Goal: Obtain resource: Download file/media

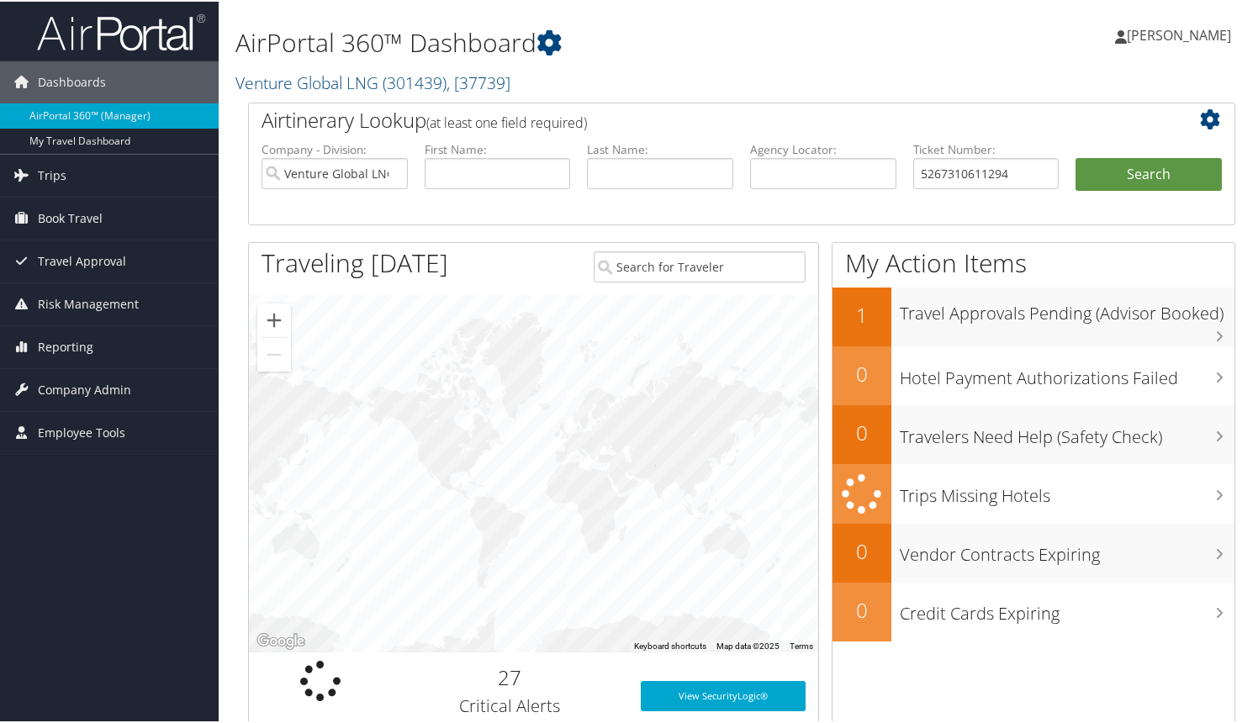
type input "5267310611294"
click at [1076, 156] on button "Search" at bounding box center [1149, 173] width 146 height 34
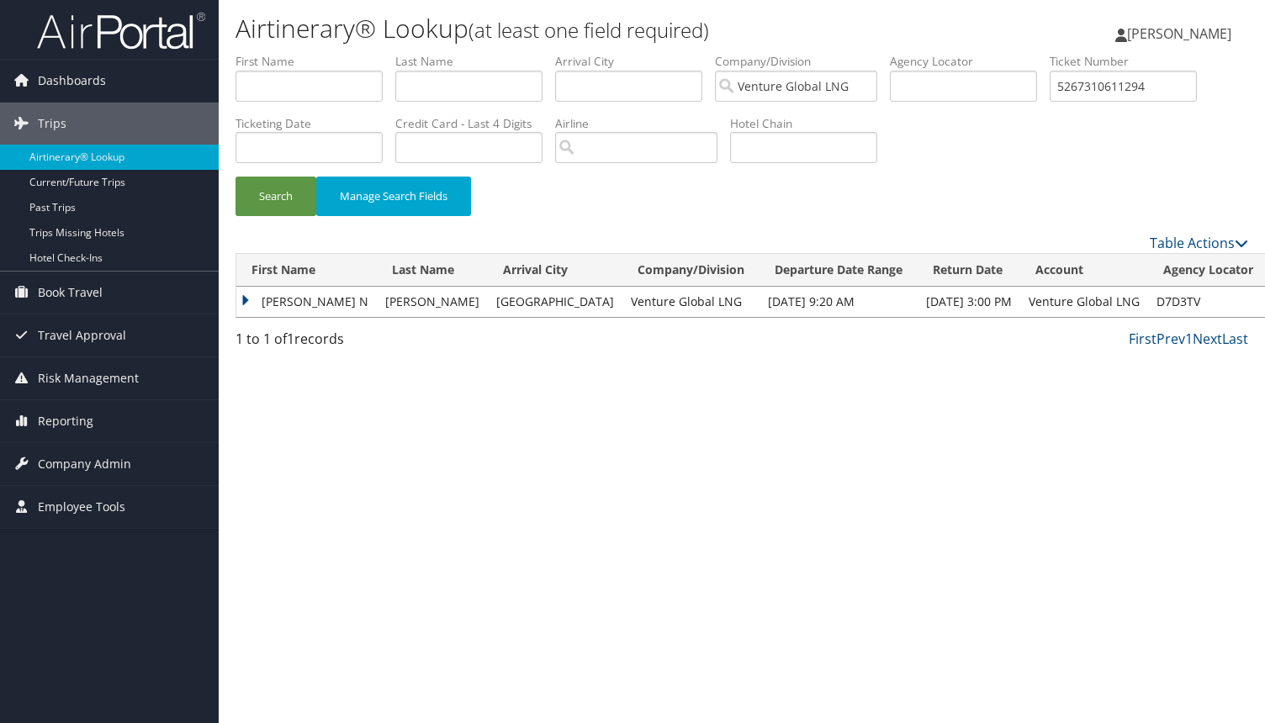
click at [246, 299] on td "BEREND N" at bounding box center [306, 302] width 140 height 30
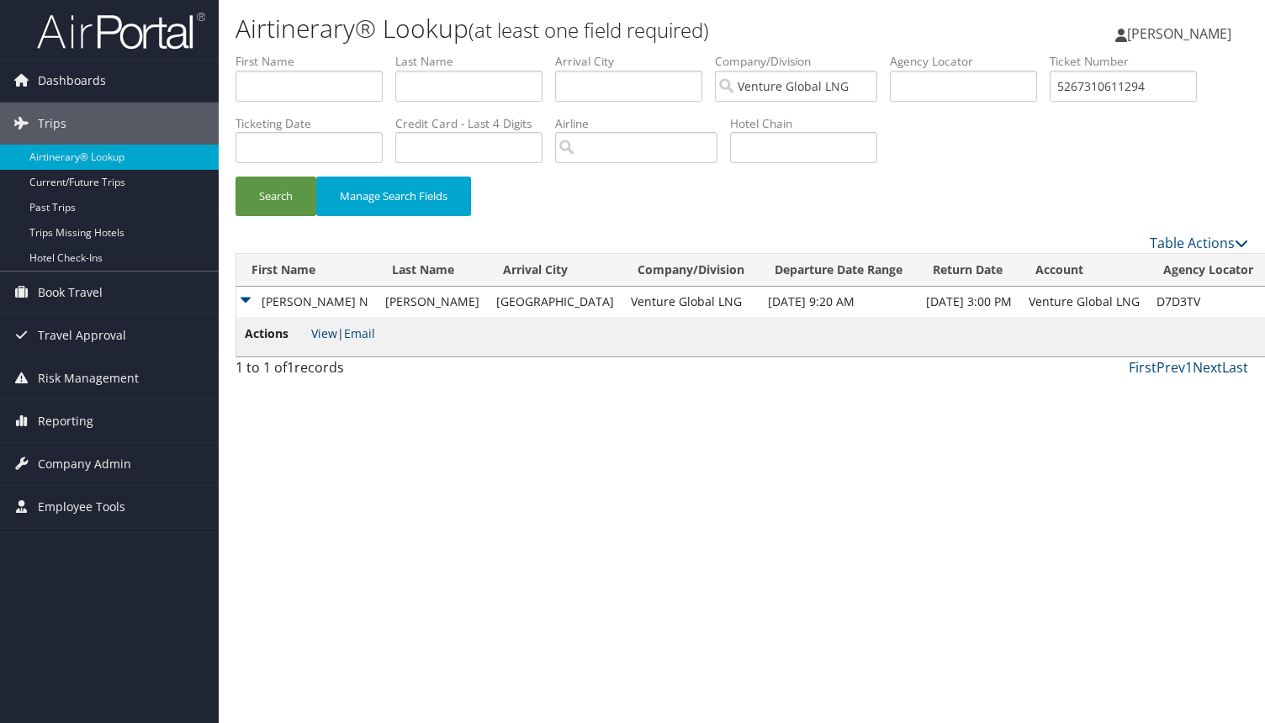
click at [335, 335] on link "View" at bounding box center [324, 333] width 26 height 16
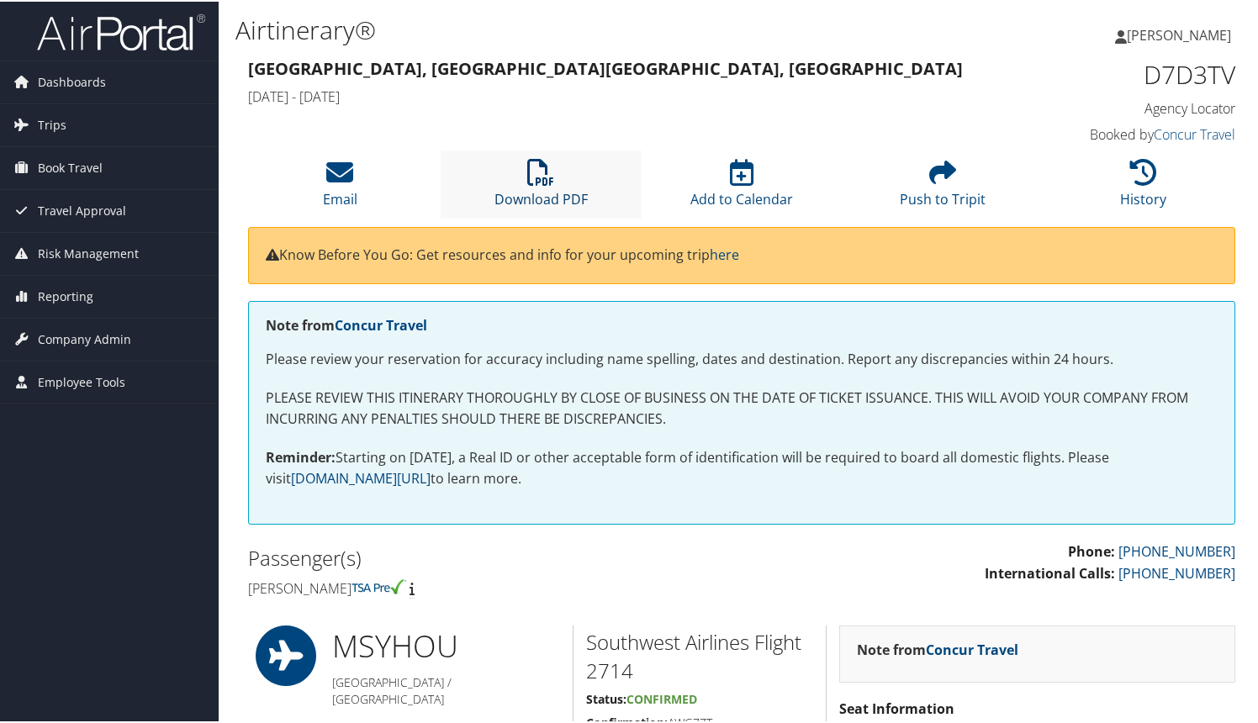
click at [542, 175] on icon at bounding box center [540, 170] width 27 height 27
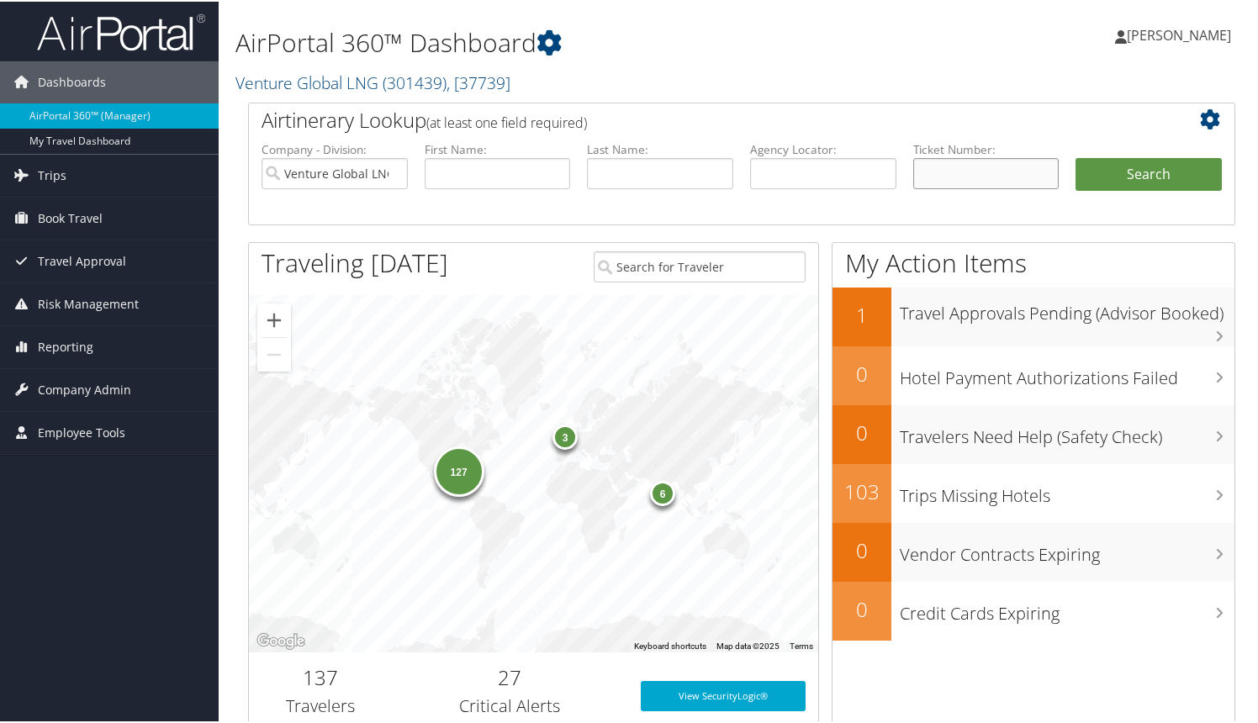
click at [930, 171] on input "text" at bounding box center [986, 171] width 146 height 31
paste input "0067310168656"
type input "0067310168656"
click at [1144, 179] on button "Search" at bounding box center [1149, 173] width 146 height 34
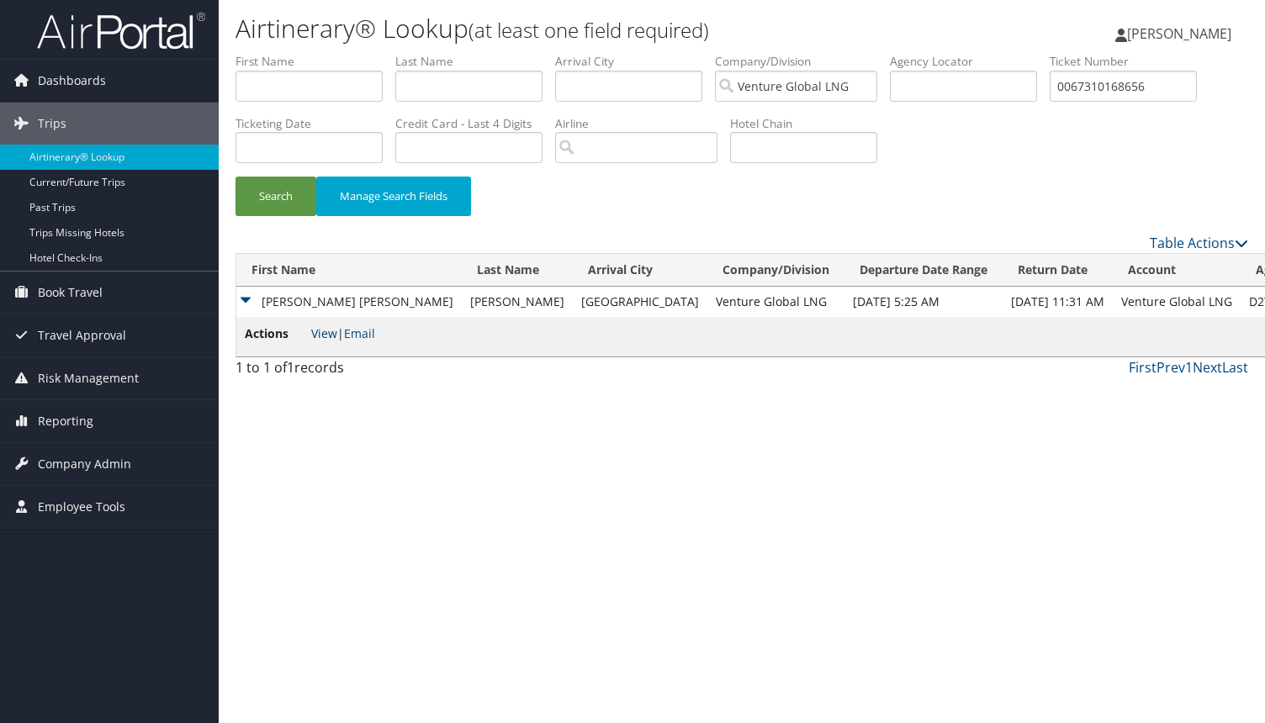
click at [326, 335] on link "View" at bounding box center [324, 333] width 26 height 16
drag, startPoint x: 1175, startPoint y: 82, endPoint x: 949, endPoint y: 71, distance: 226.4
click at [951, 53] on ul "First Name Last Name Departure City Arrival City Company/Division Venture Globa…" at bounding box center [741, 53] width 1012 height 0
paste input "573"
click at [235, 177] on button "Search" at bounding box center [275, 197] width 81 height 40
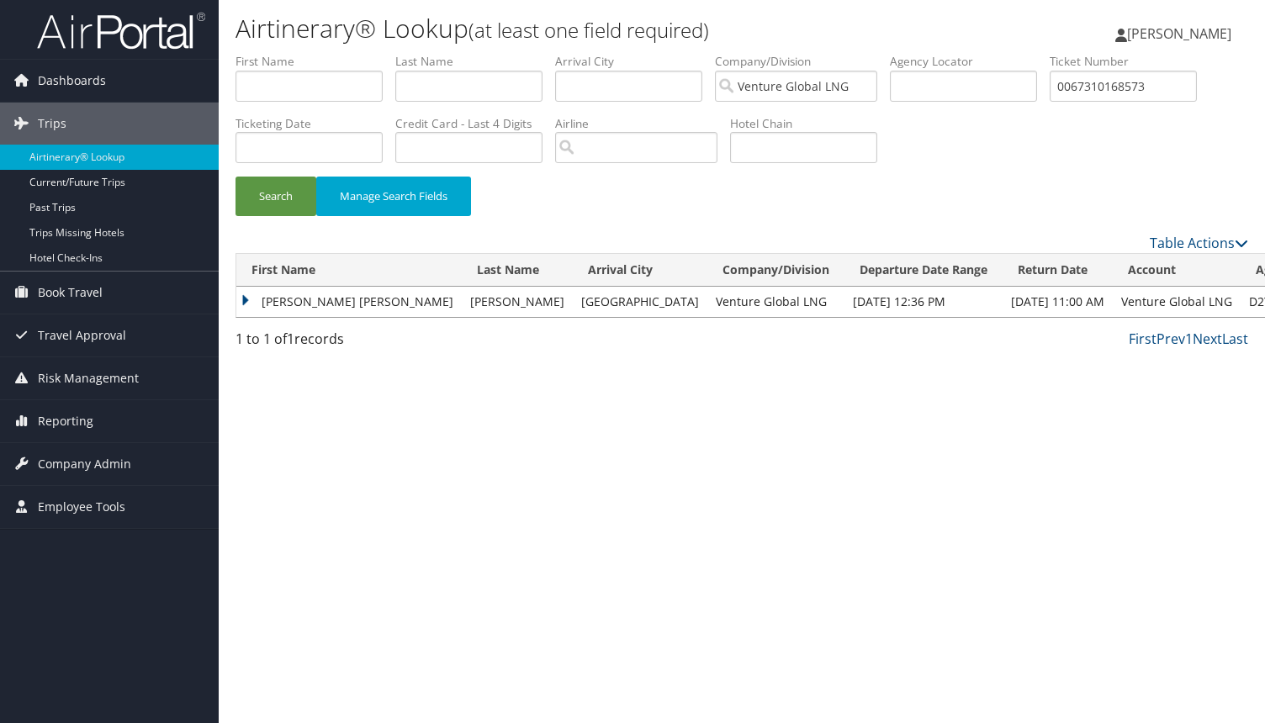
click at [246, 300] on td "AMY JOANNE" at bounding box center [348, 302] width 225 height 30
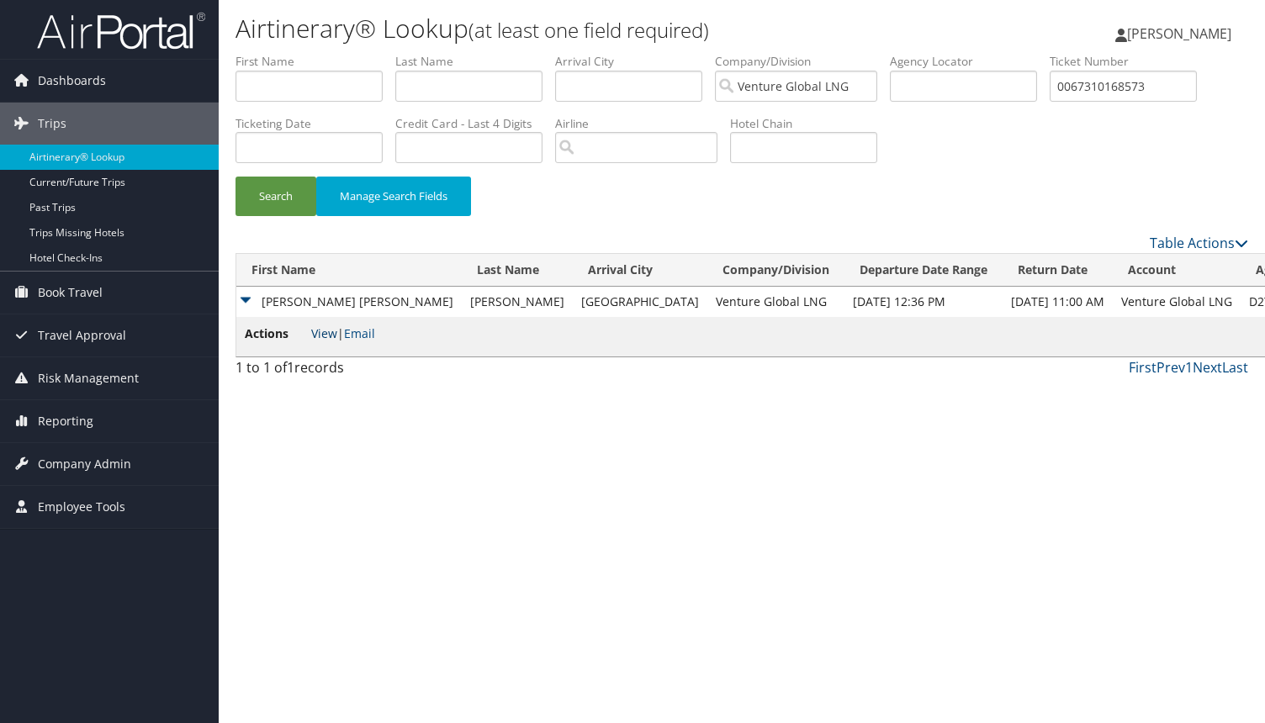
click at [323, 332] on link "View" at bounding box center [324, 333] width 26 height 16
drag, startPoint x: 1161, startPoint y: 89, endPoint x: 774, endPoint y: 42, distance: 390.5
click at [792, 48] on div "Airtinerary® Lookup (at least one field required) Tara Rowe Tara Rowe My Settin…" at bounding box center [742, 361] width 1046 height 723
paste input "617959"
click at [235, 177] on button "Search" at bounding box center [275, 197] width 81 height 40
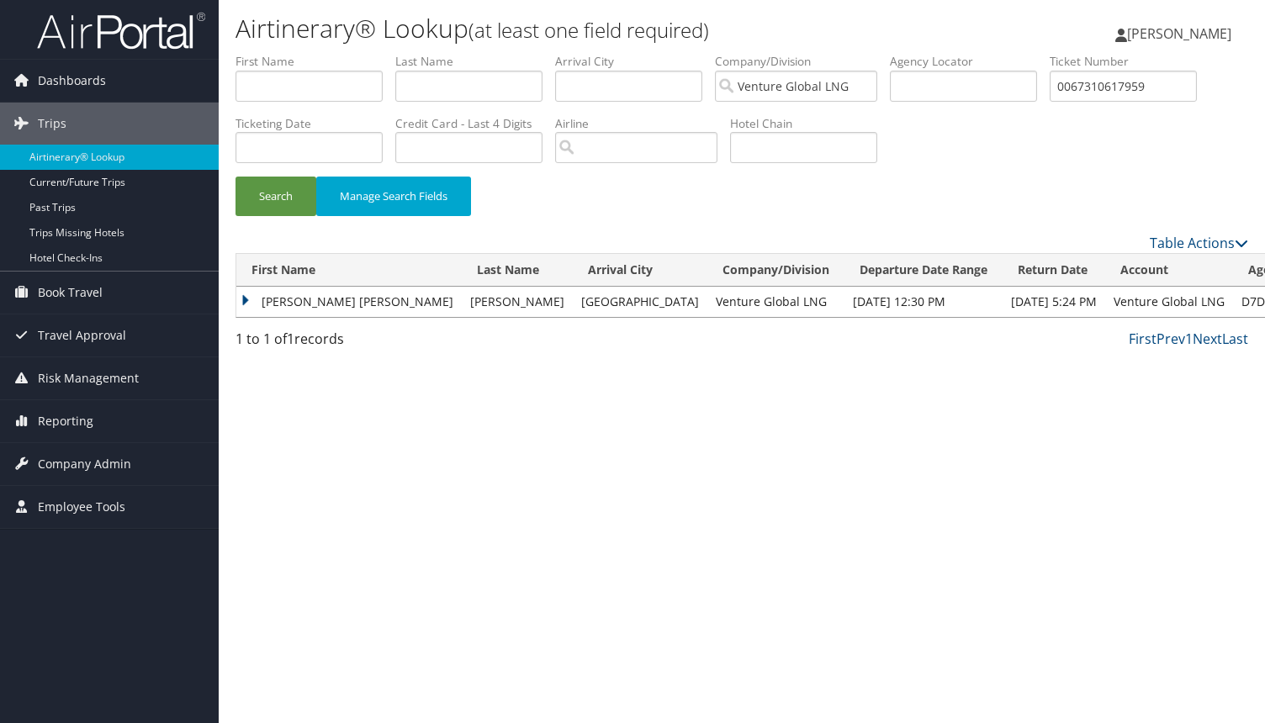
click at [251, 300] on td "AMY JOANNE" at bounding box center [348, 302] width 225 height 30
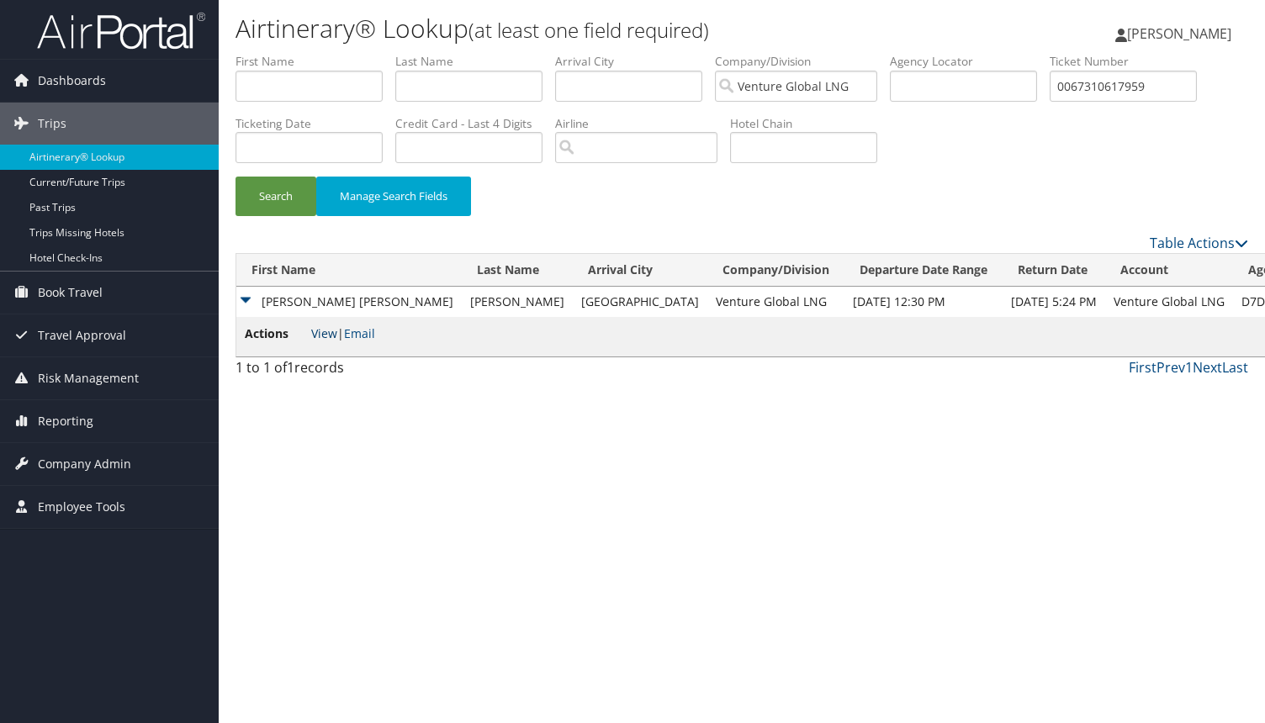
click at [318, 338] on link "View" at bounding box center [324, 333] width 26 height 16
drag, startPoint x: 1163, startPoint y: 90, endPoint x: 946, endPoint y: 76, distance: 217.4
click at [947, 53] on ul "First Name Last Name Departure City Arrival City Company/Division Venture Globa…" at bounding box center [741, 53] width 1012 height 0
paste input "1362"
click at [235, 177] on button "Search" at bounding box center [275, 197] width 81 height 40
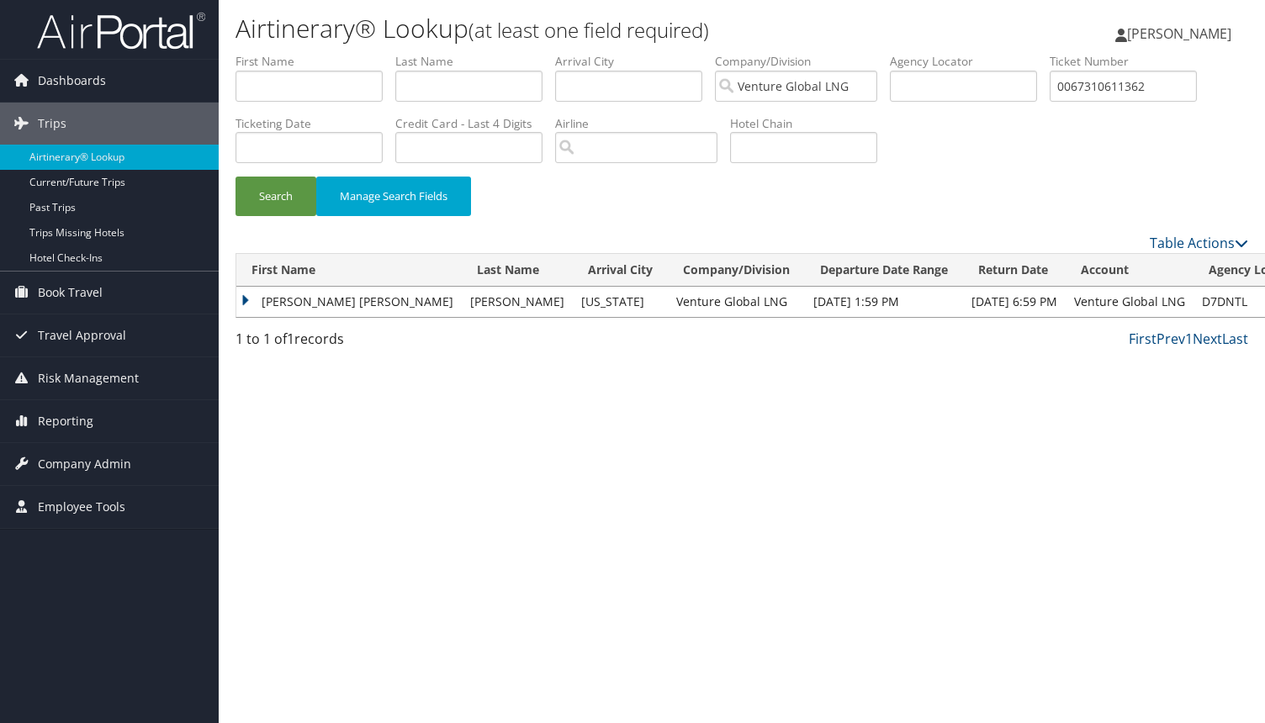
click at [249, 299] on td "AMY JOANNE" at bounding box center [348, 302] width 225 height 30
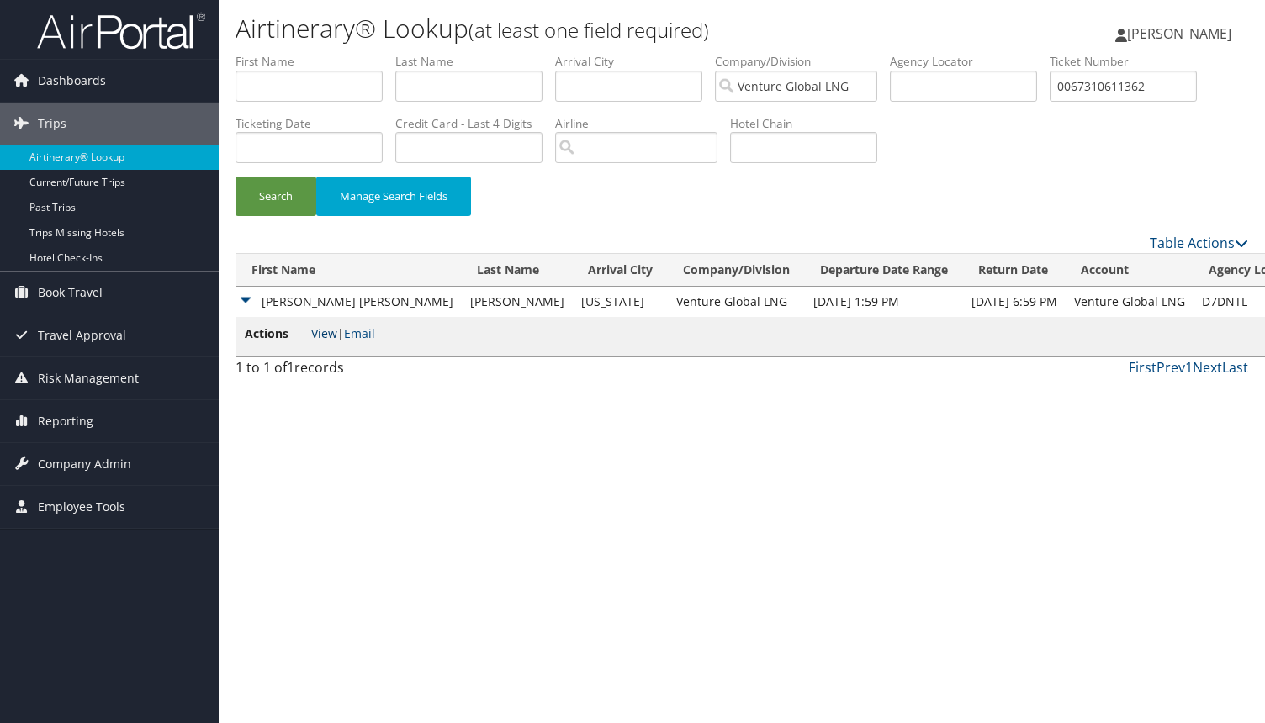
click at [315, 335] on link "View" at bounding box center [324, 333] width 26 height 16
drag, startPoint x: 1156, startPoint y: 86, endPoint x: 906, endPoint y: 72, distance: 250.1
click at [906, 53] on ul "First Name Last Name Departure City Arrival City Company/Division Venture Globa…" at bounding box center [741, 53] width 1012 height 0
paste input "167311485607"
click at [235, 177] on button "Search" at bounding box center [275, 197] width 81 height 40
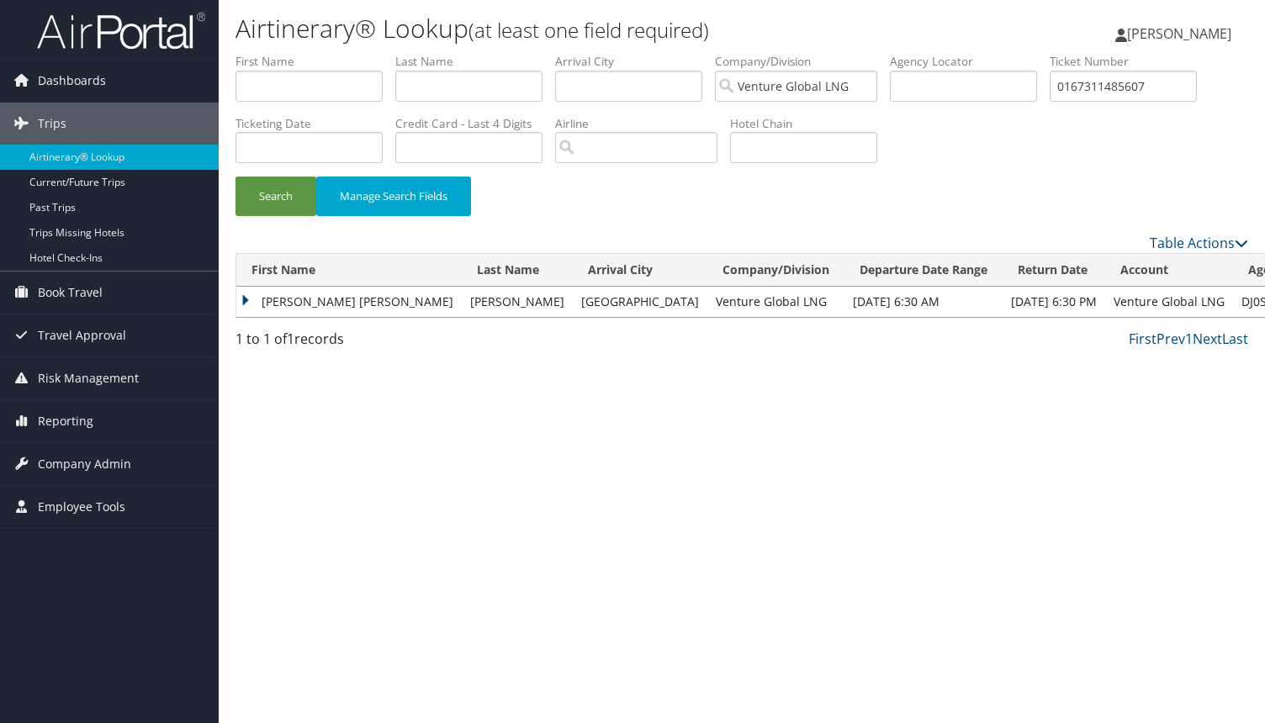
click at [251, 302] on td "AMY JOANNE" at bounding box center [348, 302] width 225 height 30
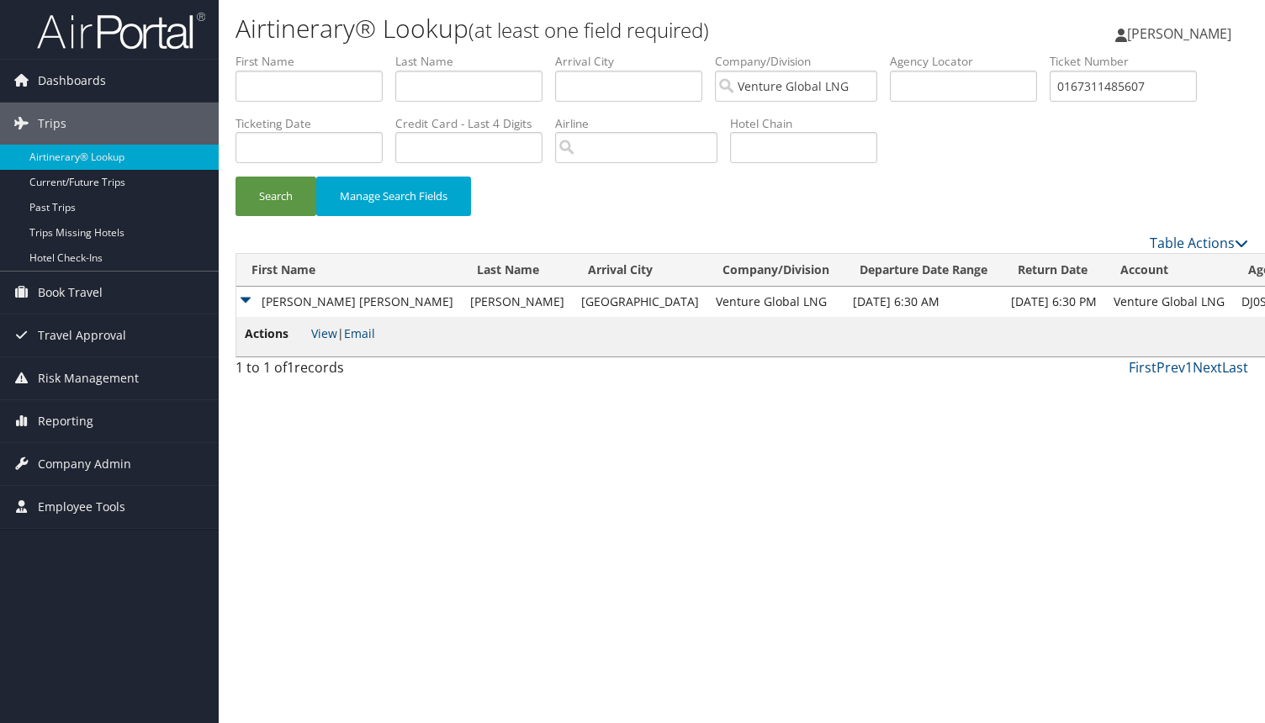
click at [339, 331] on span "View | Email" at bounding box center [343, 333] width 64 height 16
click at [331, 333] on link "View" at bounding box center [324, 333] width 26 height 16
click at [1137, 87] on input "0167311485607" at bounding box center [1122, 86] width 147 height 31
drag, startPoint x: 1145, startPoint y: 84, endPoint x: 963, endPoint y: 76, distance: 182.7
click at [965, 53] on ul "First Name Last Name Departure City Arrival City Company/Division Venture Globa…" at bounding box center [741, 53] width 1012 height 0
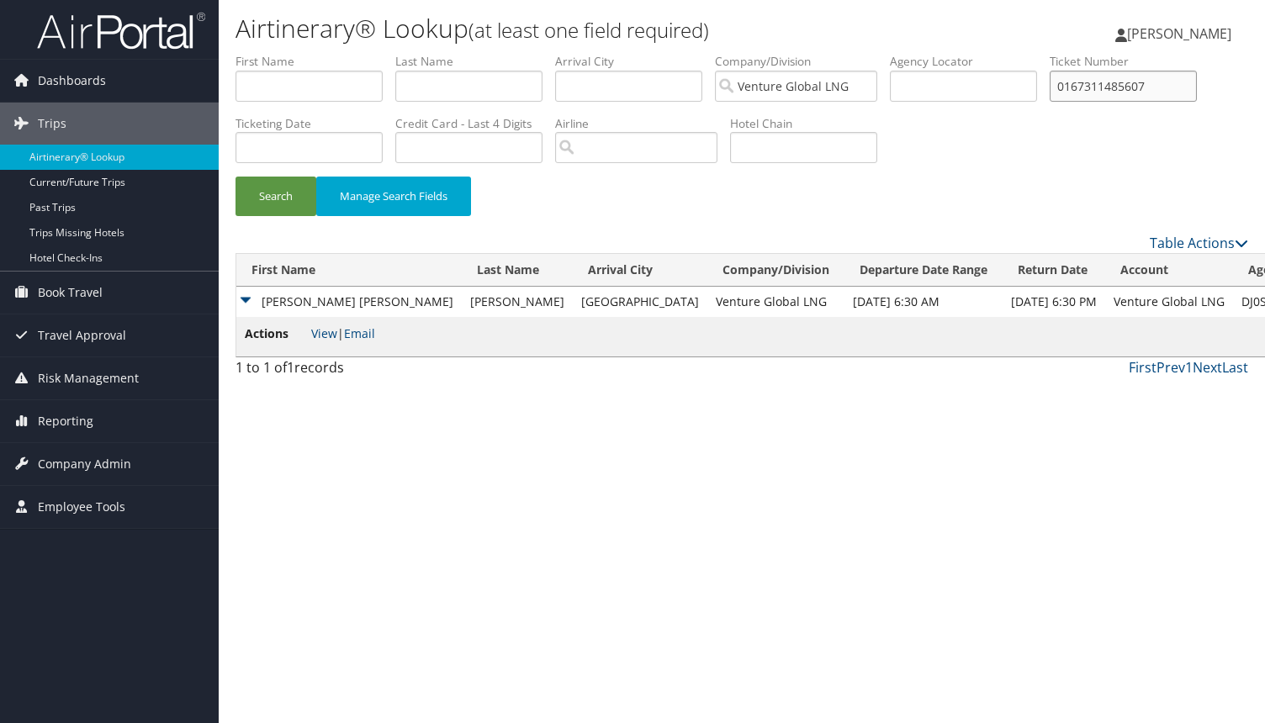
paste input "017311748096"
type input "0017311748096"
click at [235, 177] on button "Search" at bounding box center [275, 197] width 81 height 40
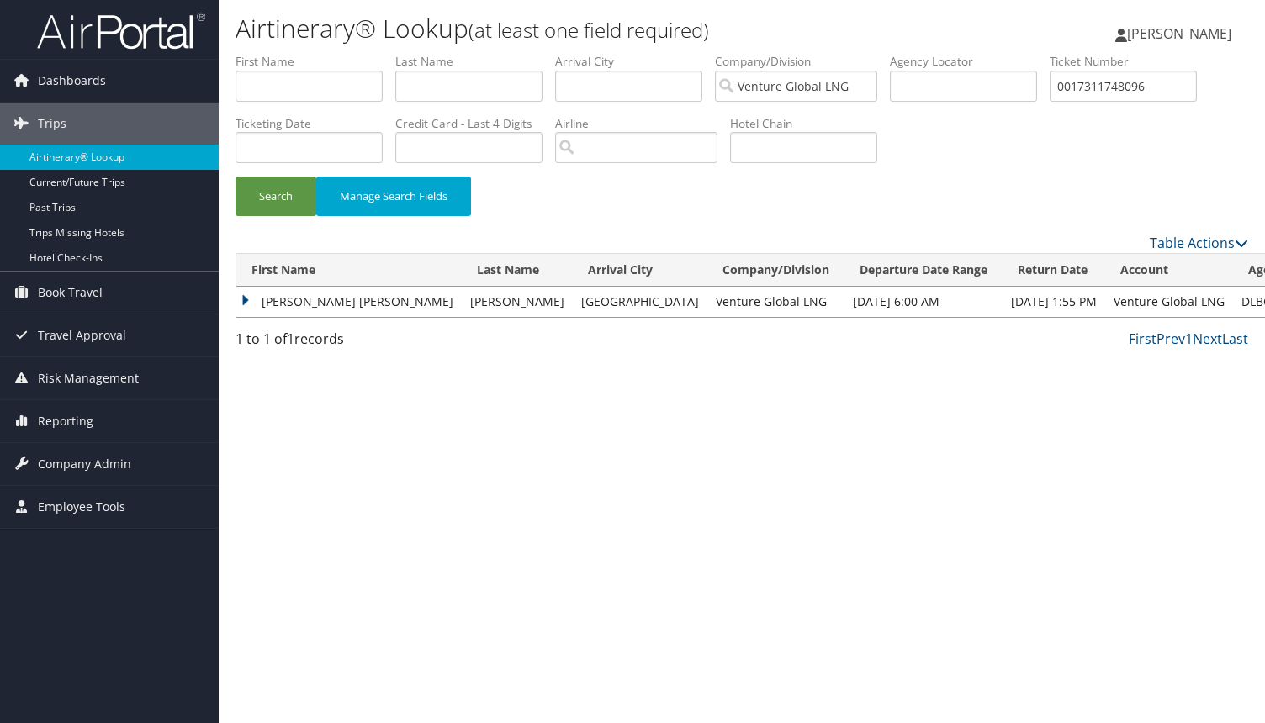
click at [248, 297] on td "AMY JOANNE" at bounding box center [348, 302] width 225 height 30
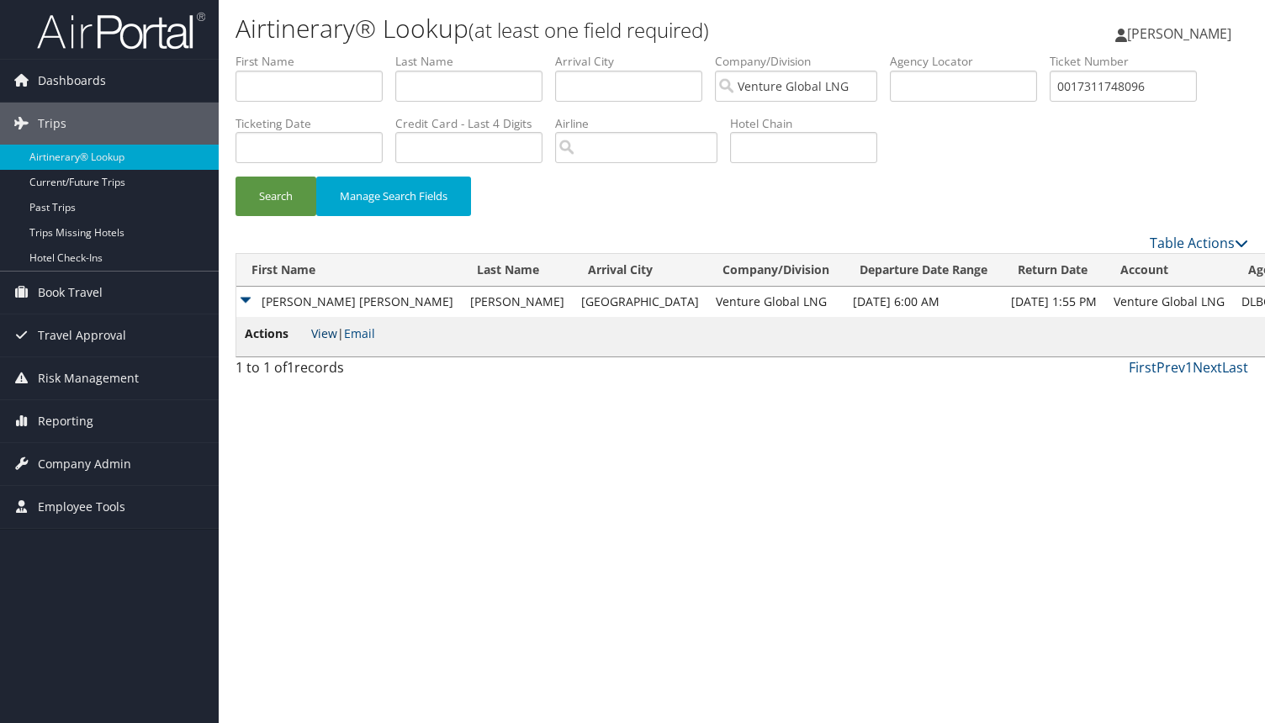
click at [322, 330] on link "View" at bounding box center [324, 333] width 26 height 16
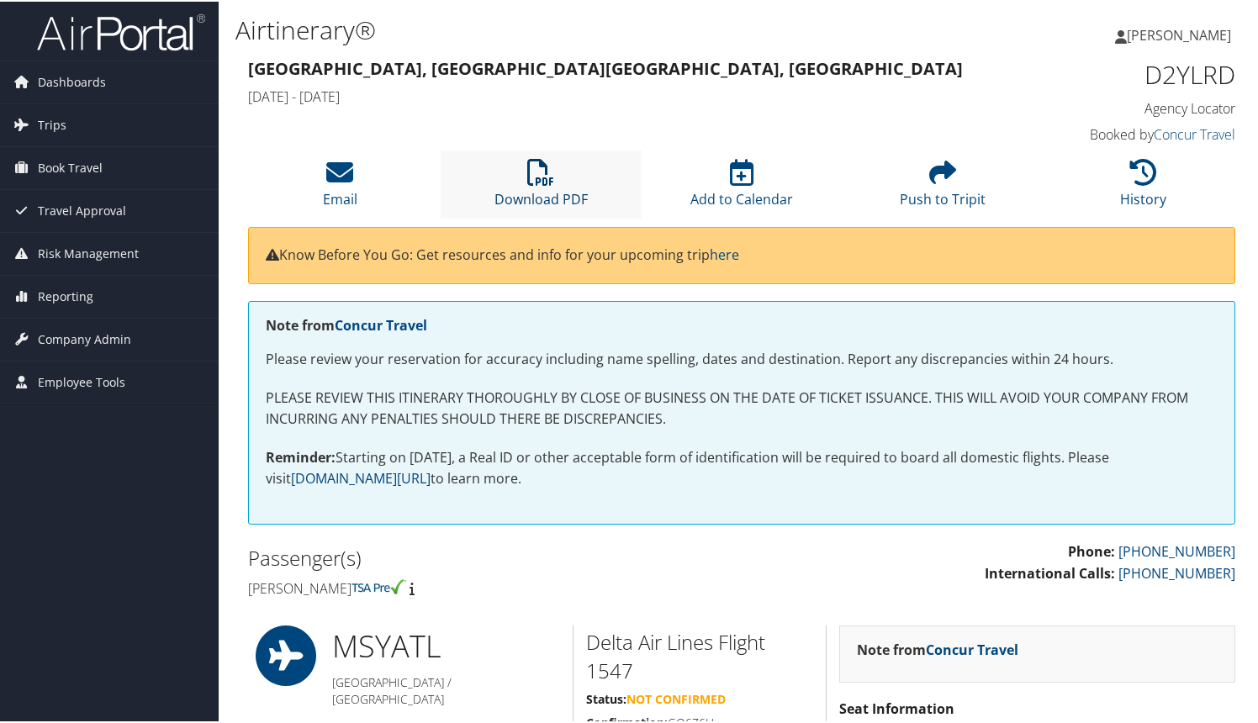
click at [547, 180] on icon at bounding box center [540, 170] width 27 height 27
click at [539, 175] on icon at bounding box center [540, 170] width 27 height 27
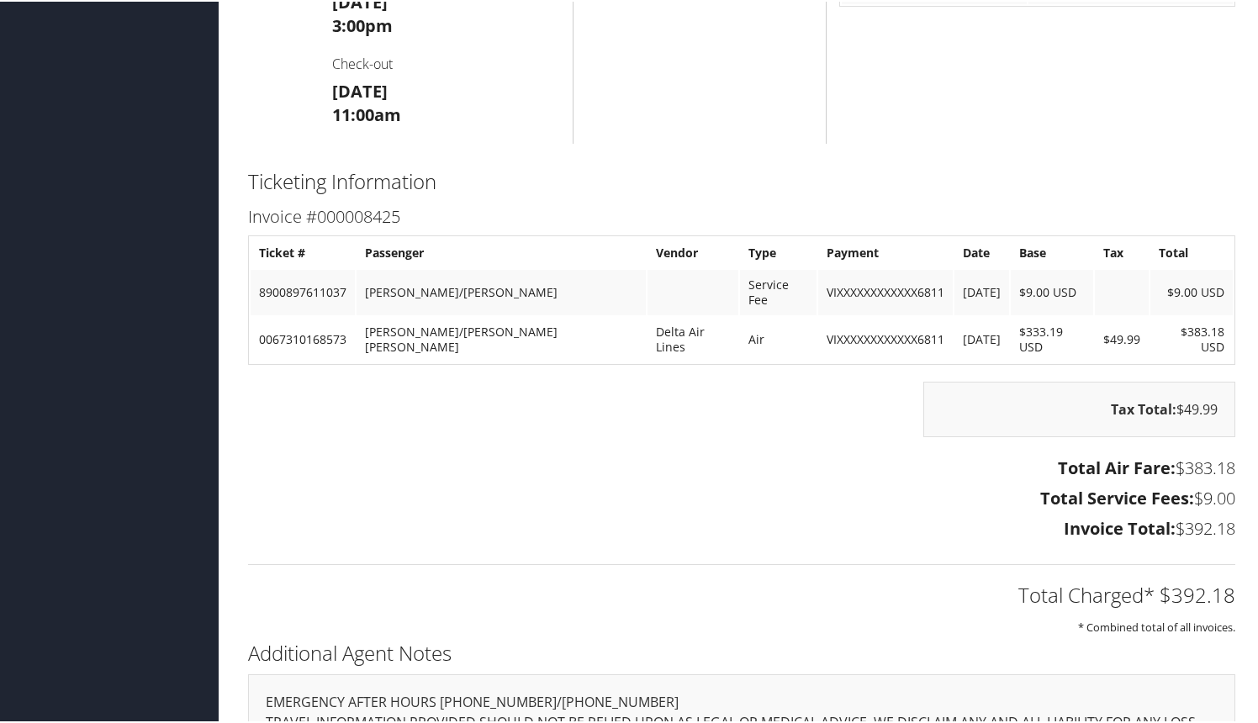
scroll to position [1563, 0]
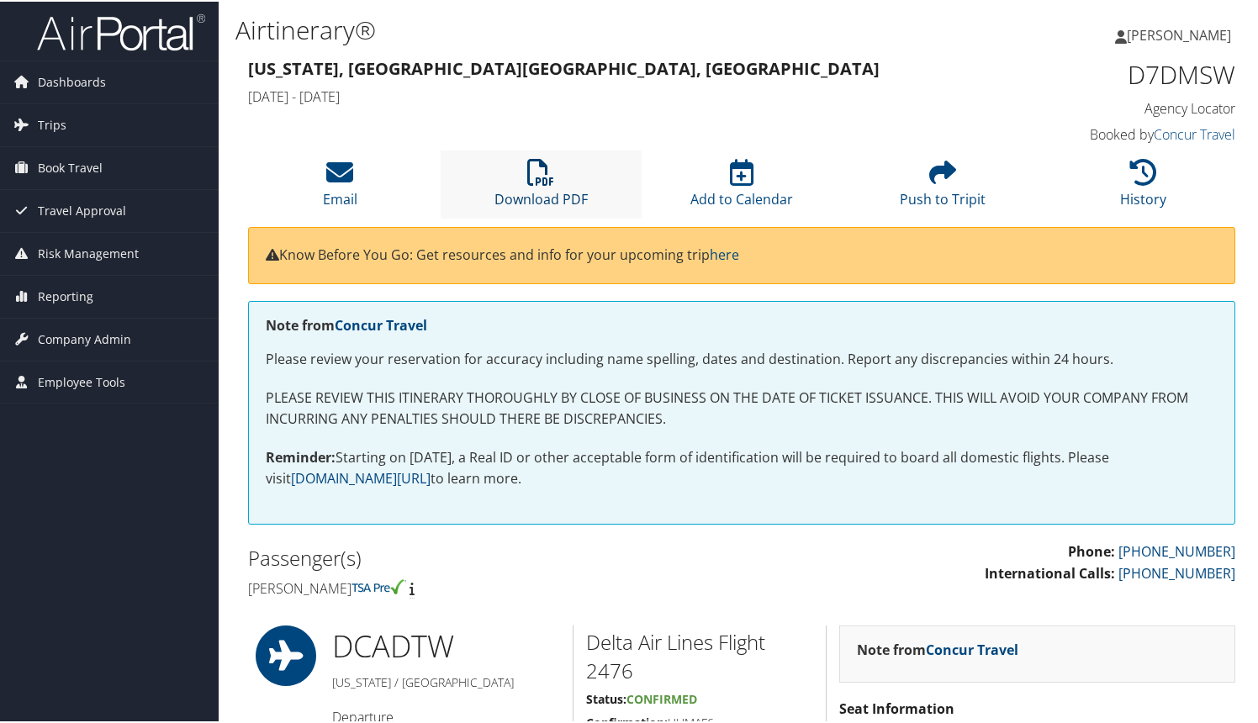
click at [537, 182] on icon at bounding box center [540, 170] width 27 height 27
click at [527, 173] on icon at bounding box center [540, 170] width 27 height 27
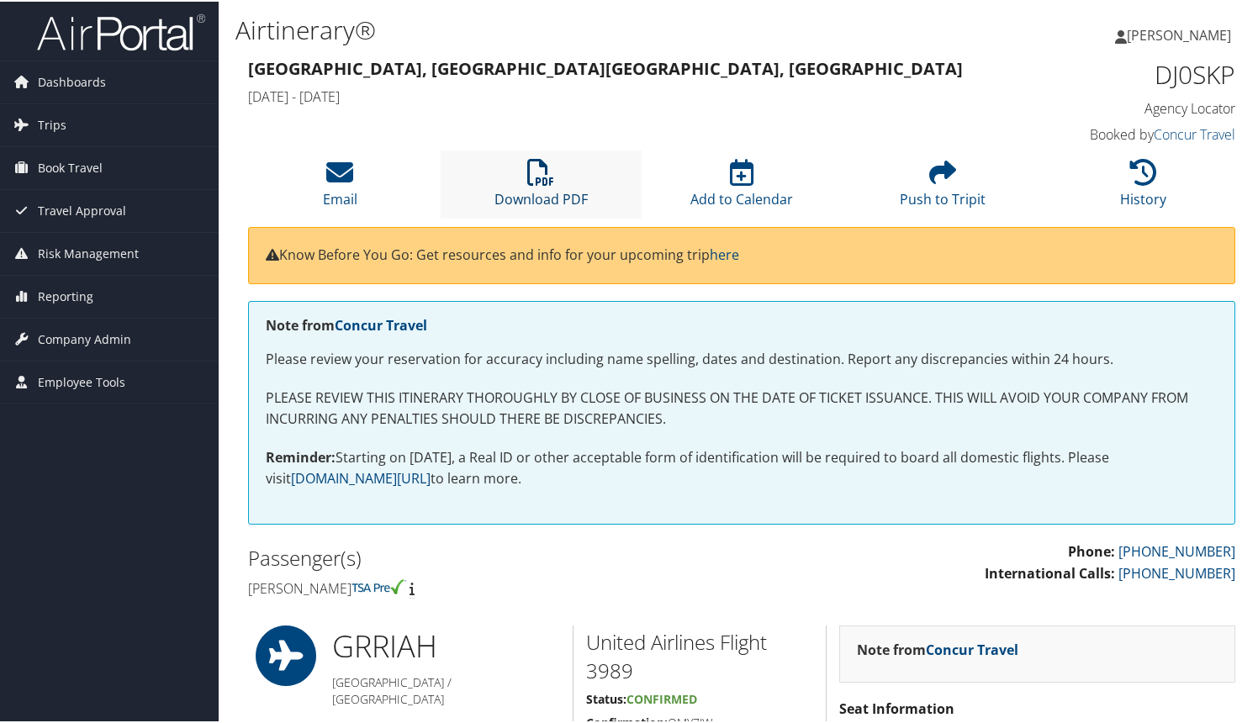
click at [527, 181] on icon at bounding box center [540, 170] width 27 height 27
click at [523, 172] on li "Download PDF" at bounding box center [541, 183] width 201 height 68
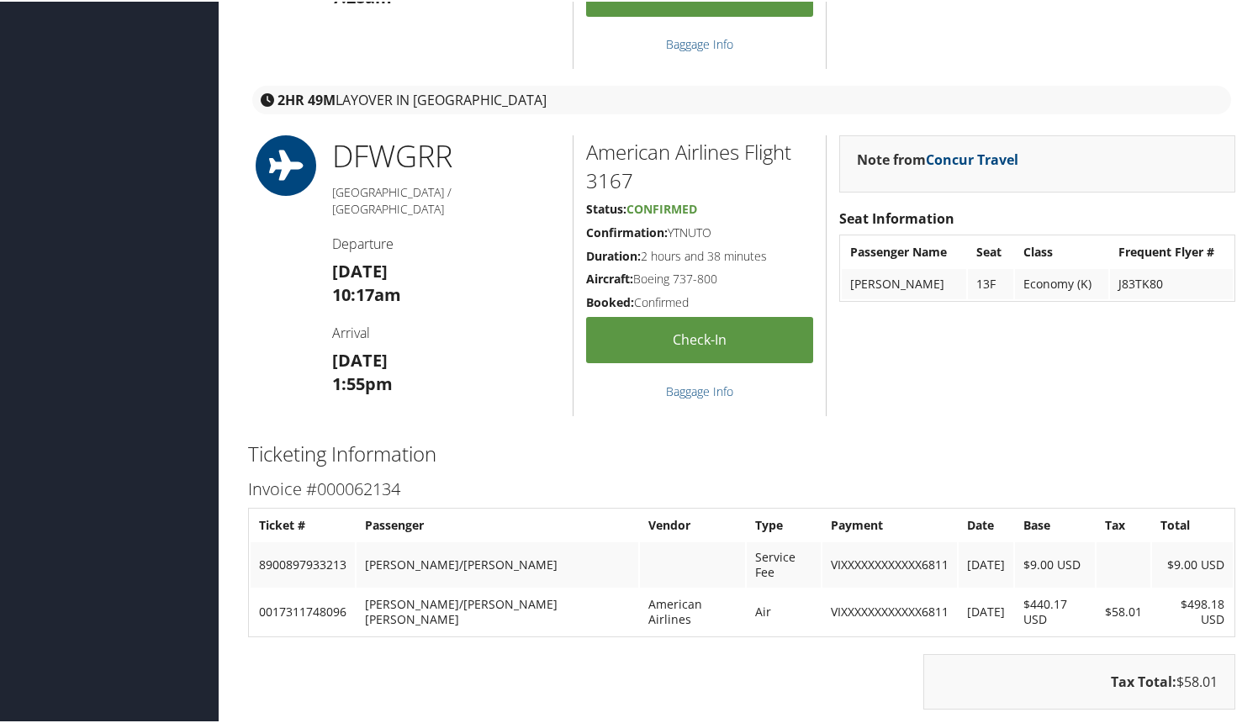
scroll to position [923, 0]
